Goal: Obtain resource: Obtain resource

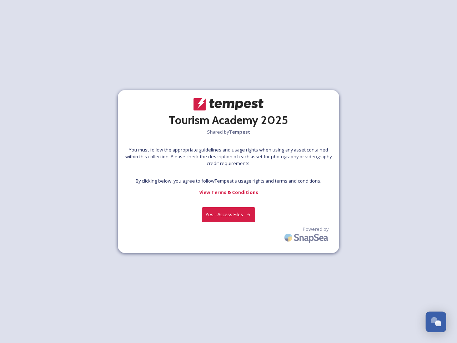
click at [229, 171] on div at bounding box center [229, 172] width 0 height 11
click at [229, 214] on button "Yes - Access Files" at bounding box center [229, 214] width 54 height 15
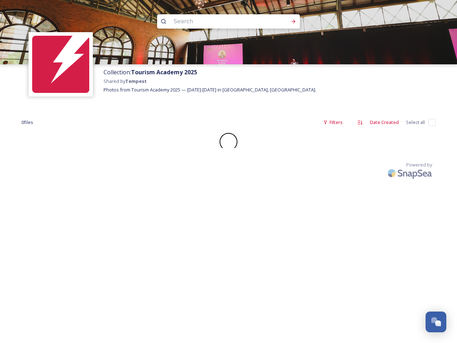
click at [307, 236] on div "Collection: Tourism Academy 2025 Shared by Tempest Photos from Tourism Academy …" at bounding box center [228, 171] width 457 height 343
click at [436, 322] on div "Open Chat" at bounding box center [438, 323] width 6 height 6
